Goal: Find specific page/section: Find specific page/section

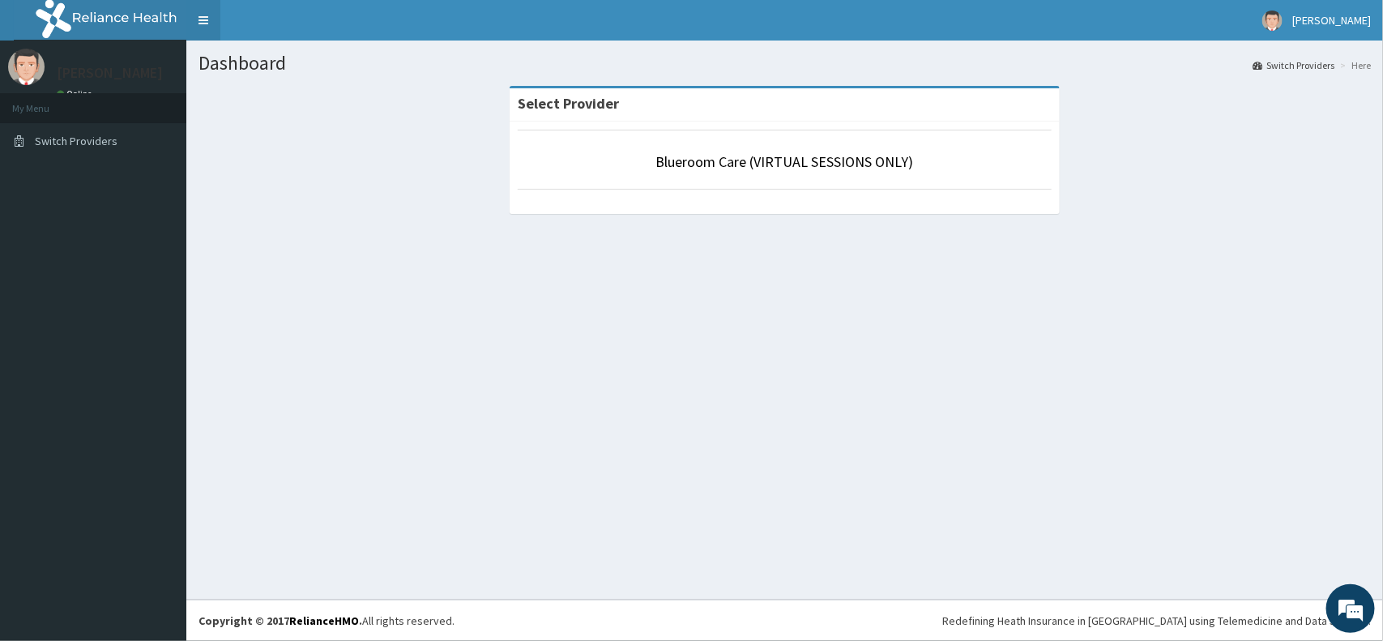
click at [209, 20] on link "Toggle navigation" at bounding box center [203, 20] width 34 height 41
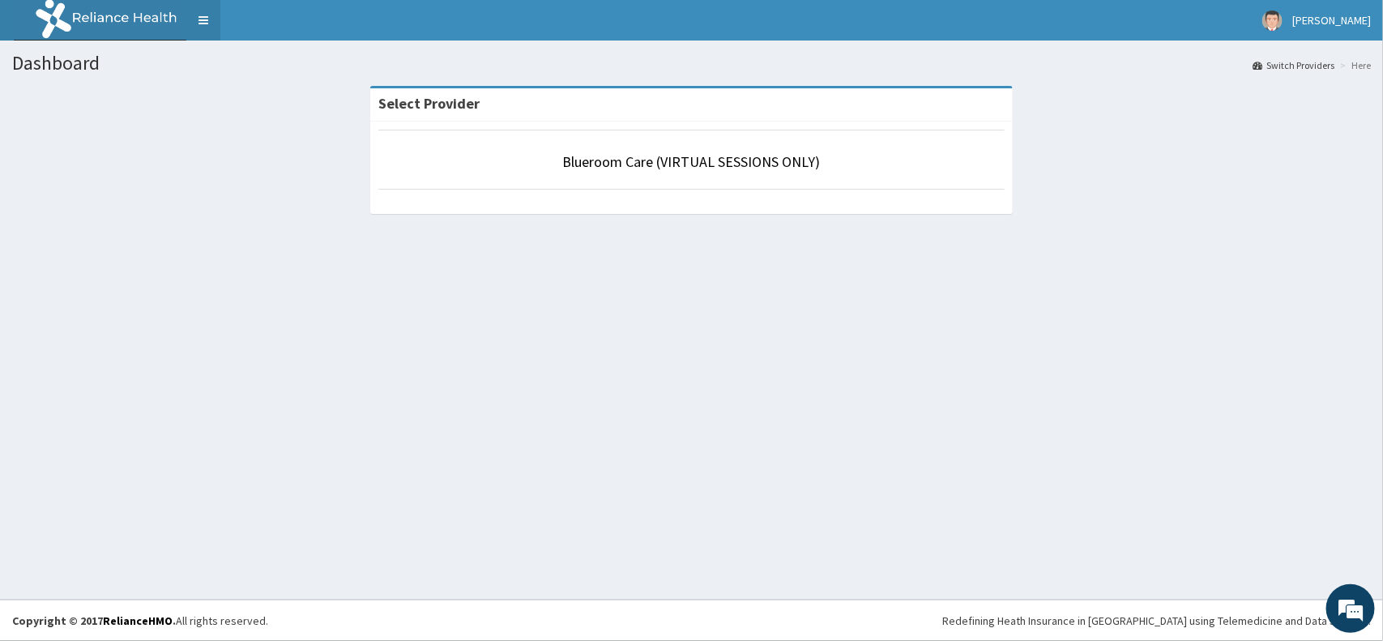
click at [201, 22] on link "Toggle navigation" at bounding box center [203, 20] width 34 height 41
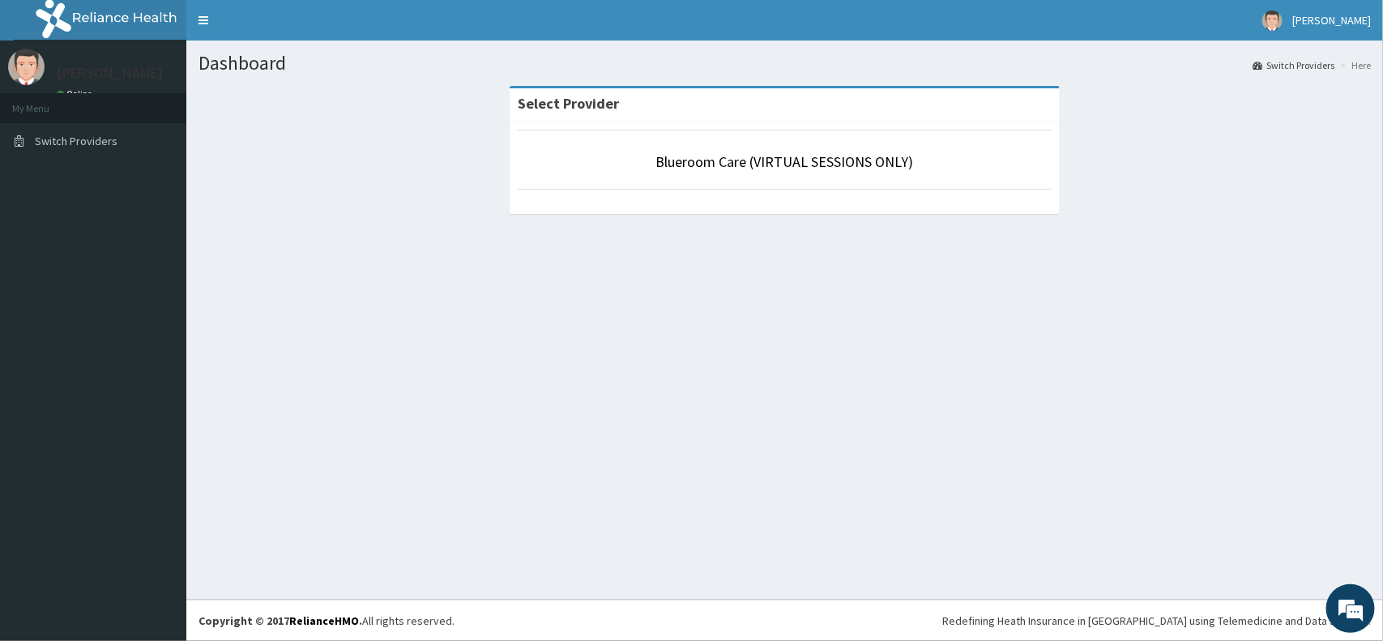
click at [656, 399] on div "Dashboard Switch Providers Here Select Provider Blueroom Care (VIRTUAL SESSIONS…" at bounding box center [784, 320] width 1197 height 559
click at [609, 292] on div "Dashboard Switch Providers Here Select Provider Blueroom Care (VIRTUAL SESSIONS…" at bounding box center [784, 320] width 1197 height 559
click at [79, 175] on aside "Moses Aiyenuro Online My Menu Switch Providers" at bounding box center [93, 320] width 186 height 641
click at [87, 224] on aside "Moses Aiyenuro Online My Menu Switch Providers" at bounding box center [93, 320] width 186 height 641
click at [29, 237] on aside "Moses Aiyenuro Online My Menu Switch Providers" at bounding box center [93, 320] width 186 height 641
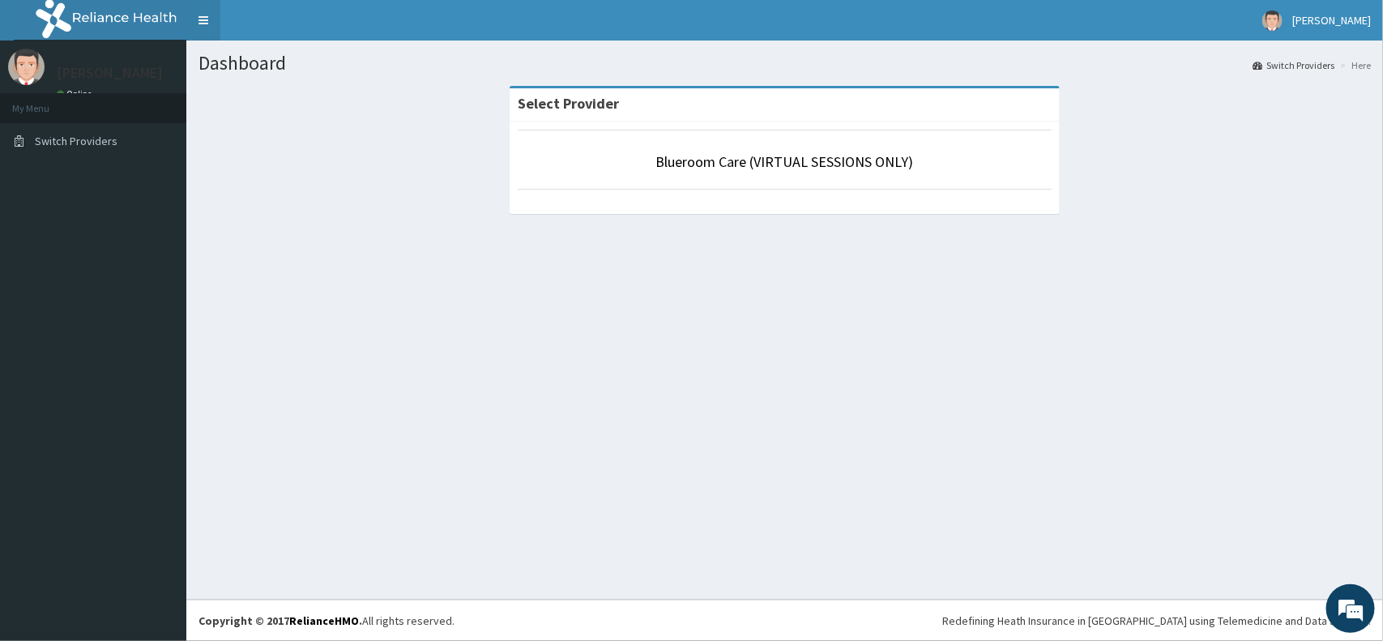
click at [212, 24] on link "Toggle navigation" at bounding box center [203, 20] width 34 height 41
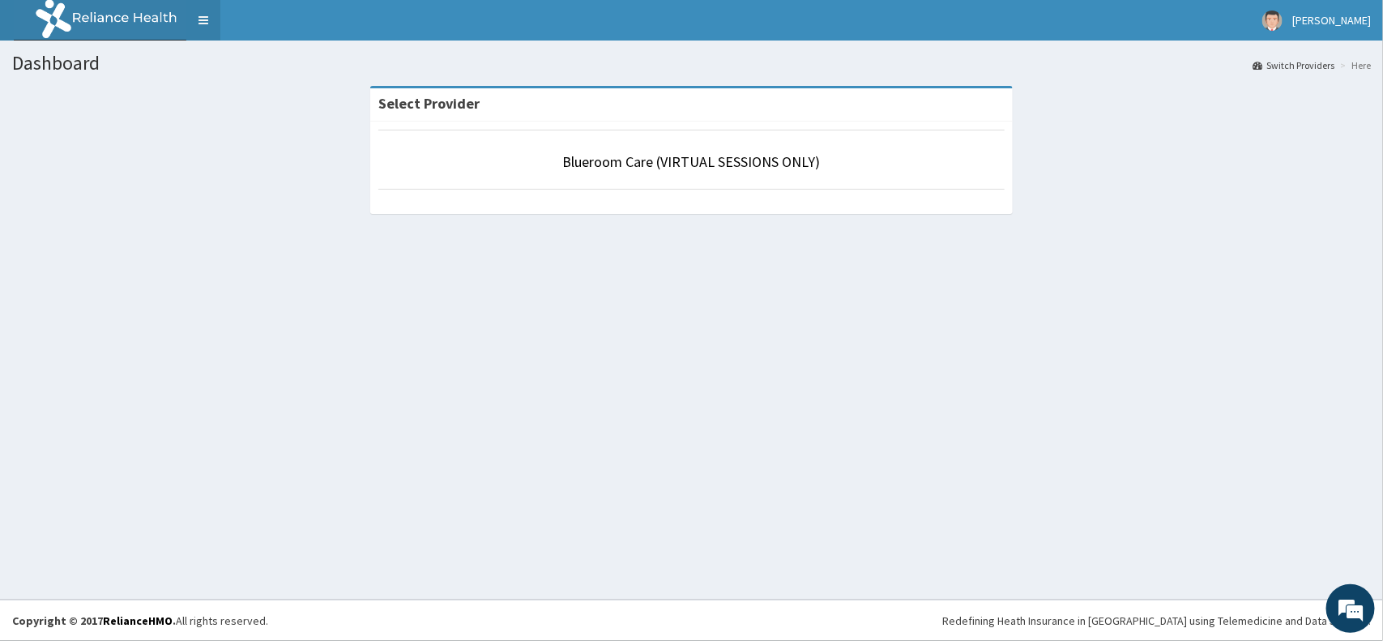
click at [212, 24] on link "Toggle navigation" at bounding box center [203, 20] width 34 height 41
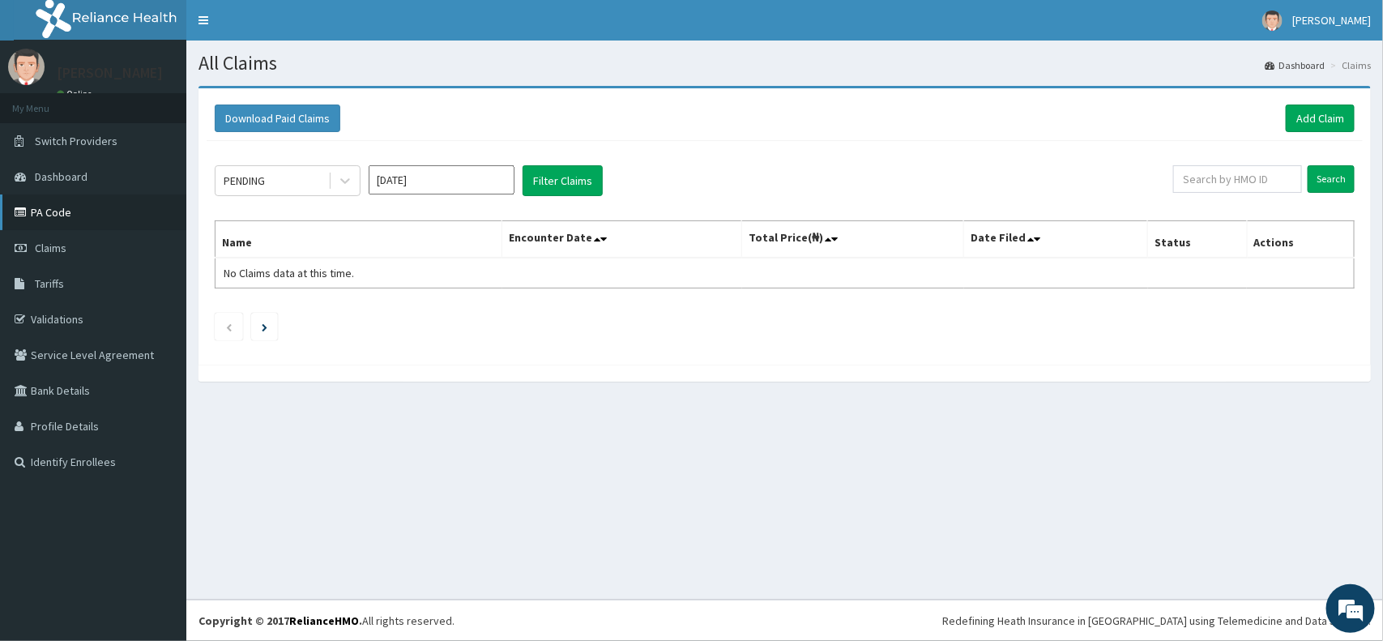
click at [122, 213] on link "PA Code" at bounding box center [93, 212] width 186 height 36
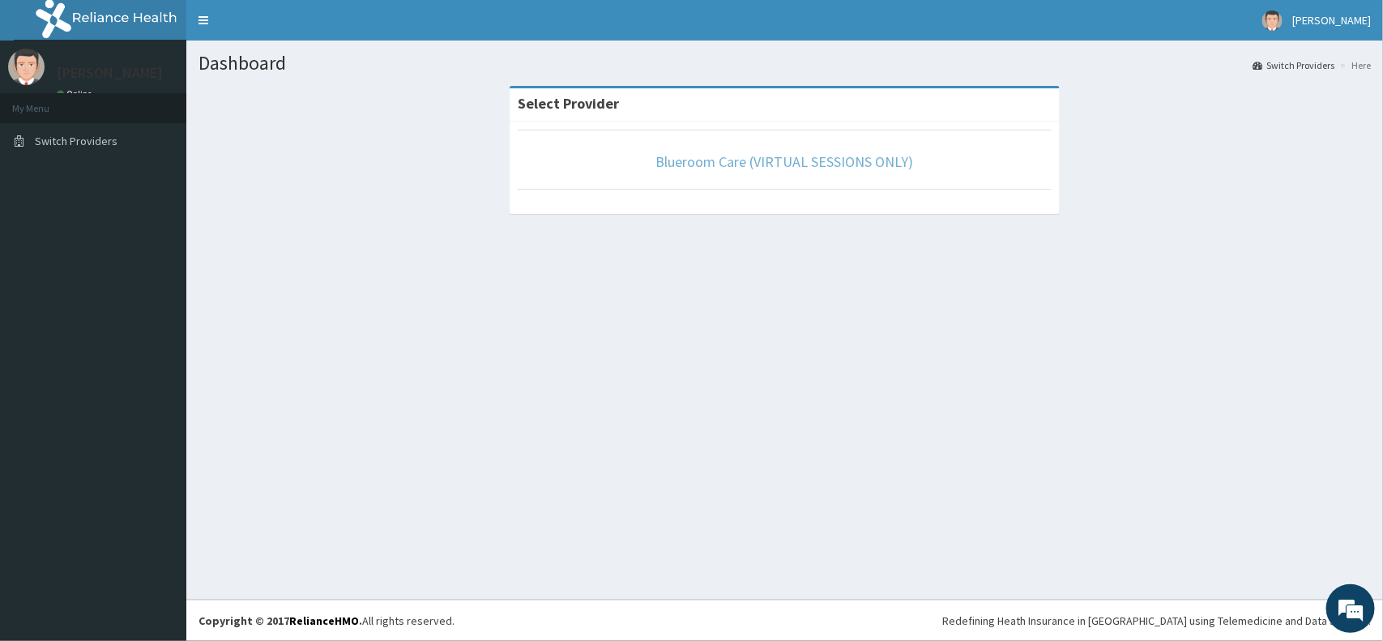
click at [723, 170] on link "Blueroom Care (VIRTUAL SESSIONS ONLY)" at bounding box center [785, 161] width 258 height 19
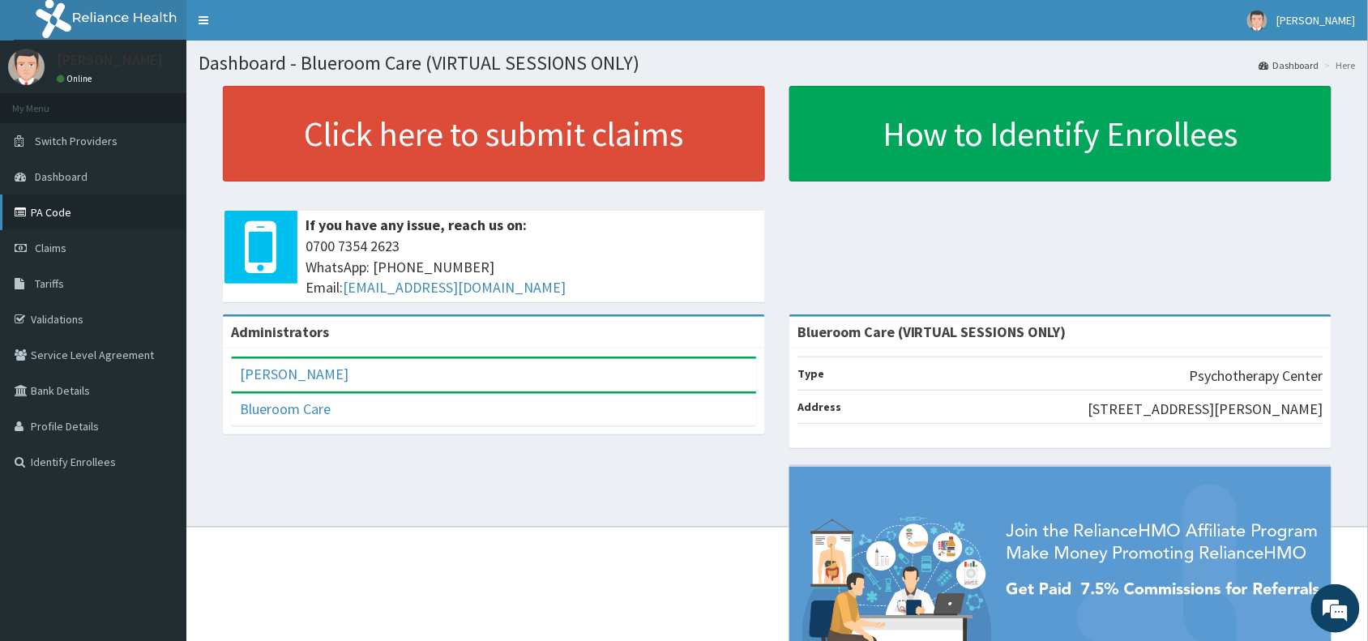
click at [66, 208] on link "PA Code" at bounding box center [93, 212] width 186 height 36
